Goal: Find specific page/section: Find specific page/section

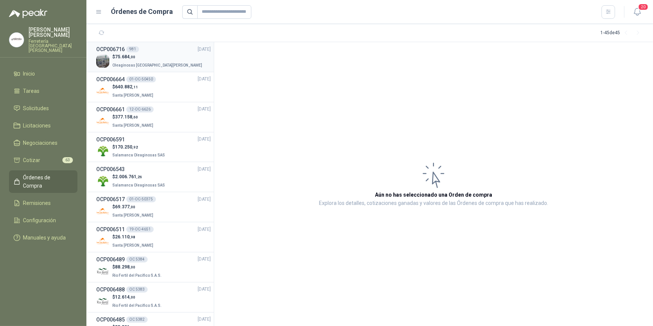
click at [152, 63] on span "Oleaginosas [GEOGRAPHIC_DATA][PERSON_NAME]" at bounding box center [157, 65] width 90 height 4
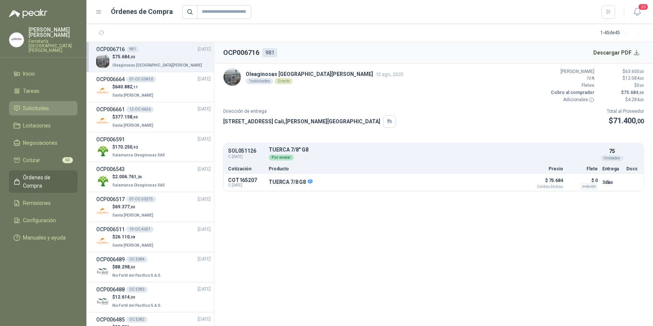
click at [33, 104] on span "Solicitudes" at bounding box center [36, 108] width 26 height 8
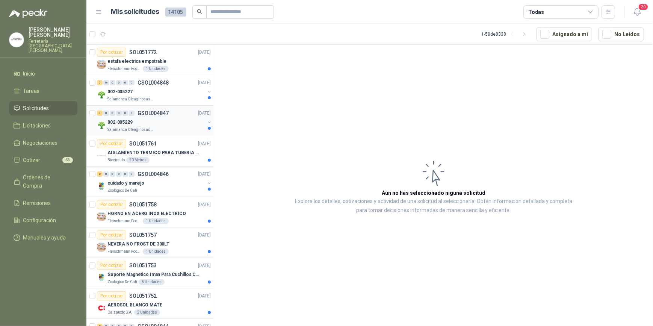
click at [152, 119] on div "002-005229" at bounding box center [155, 122] width 97 height 9
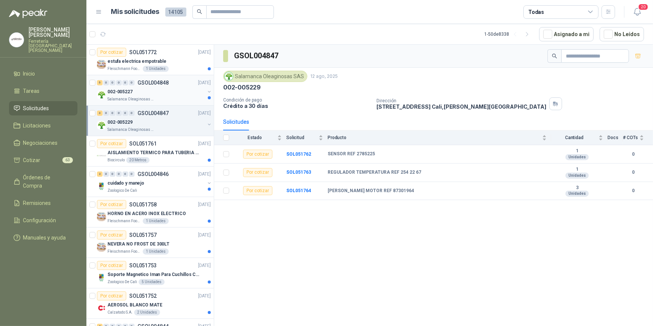
click at [165, 93] on div "002-005227" at bounding box center [155, 91] width 97 height 9
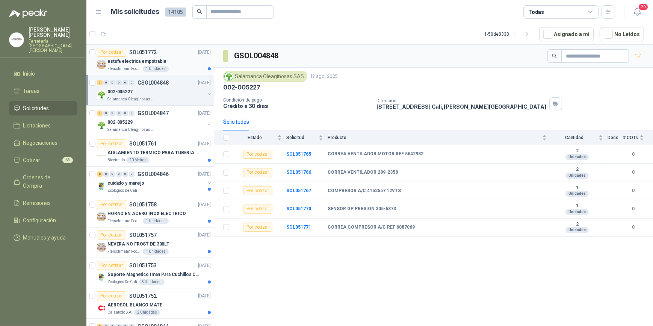
click at [180, 64] on div "estufa electrica empotrable" at bounding box center [158, 61] width 103 height 9
